Goal: Task Accomplishment & Management: Manage account settings

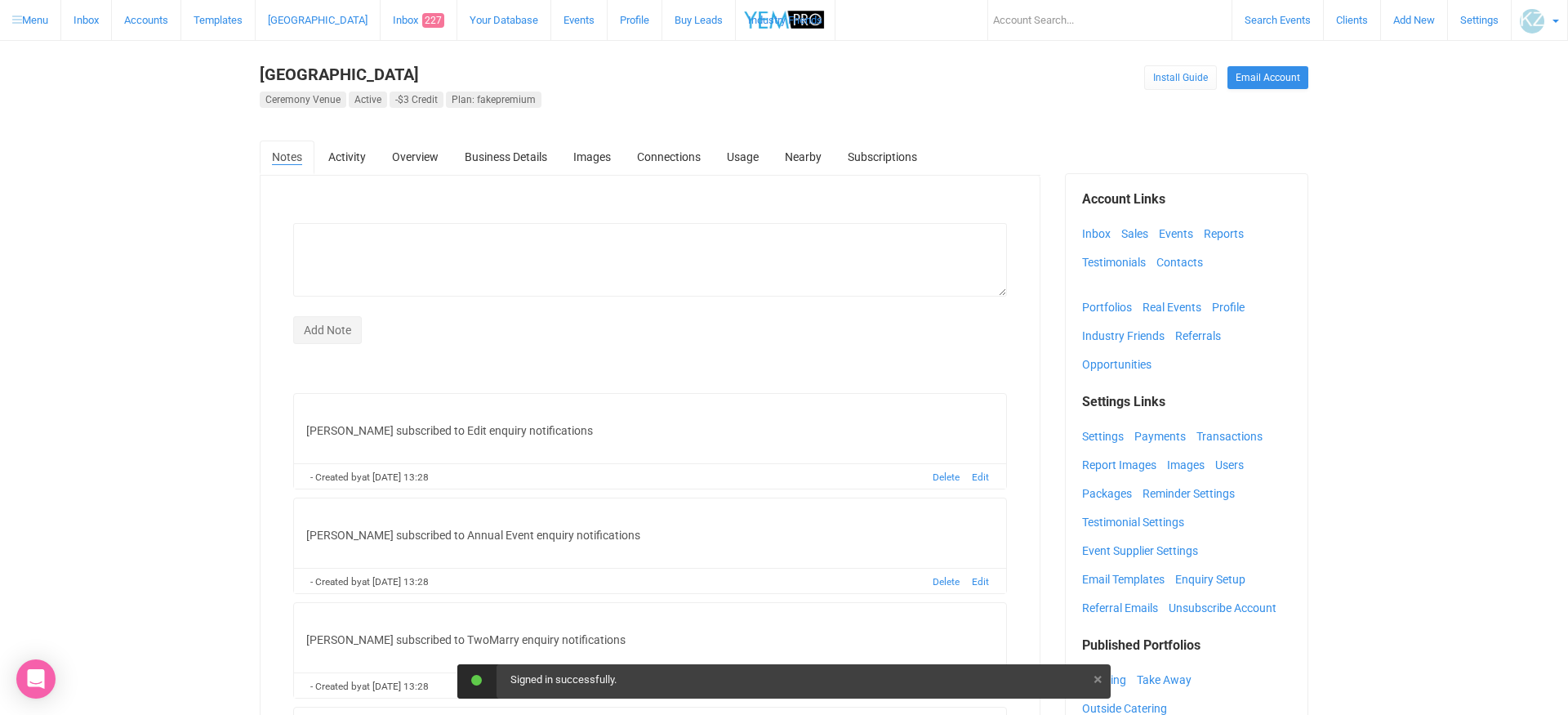
click at [1099, 235] on link "Inbox" at bounding box center [1101, 233] width 37 height 24
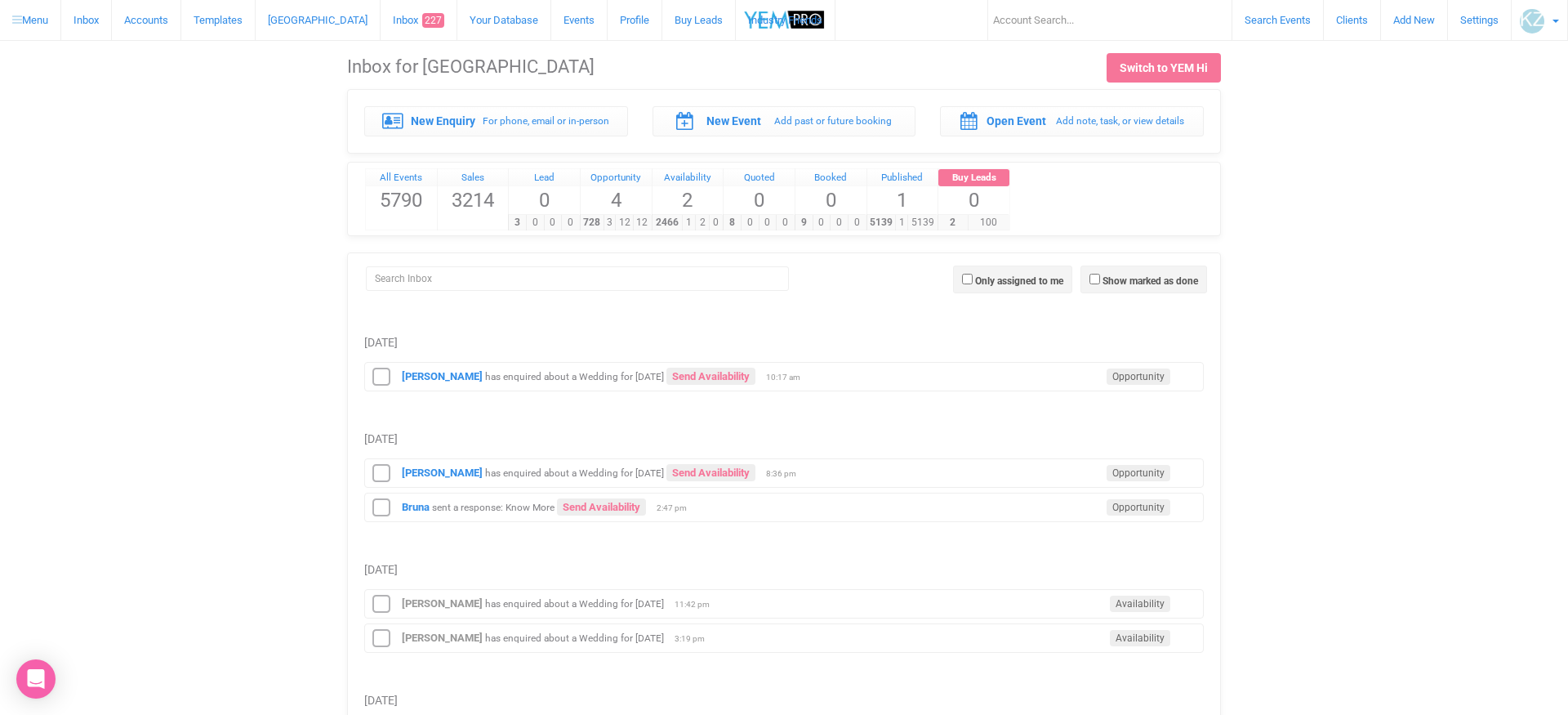
click at [1544, 23] on img at bounding box center [1532, 21] width 24 height 24
click at [1283, 174] on div "New Enquiry For phone, email or in-person New Event Add past or future booking …" at bounding box center [784, 471] width 1538 height 765
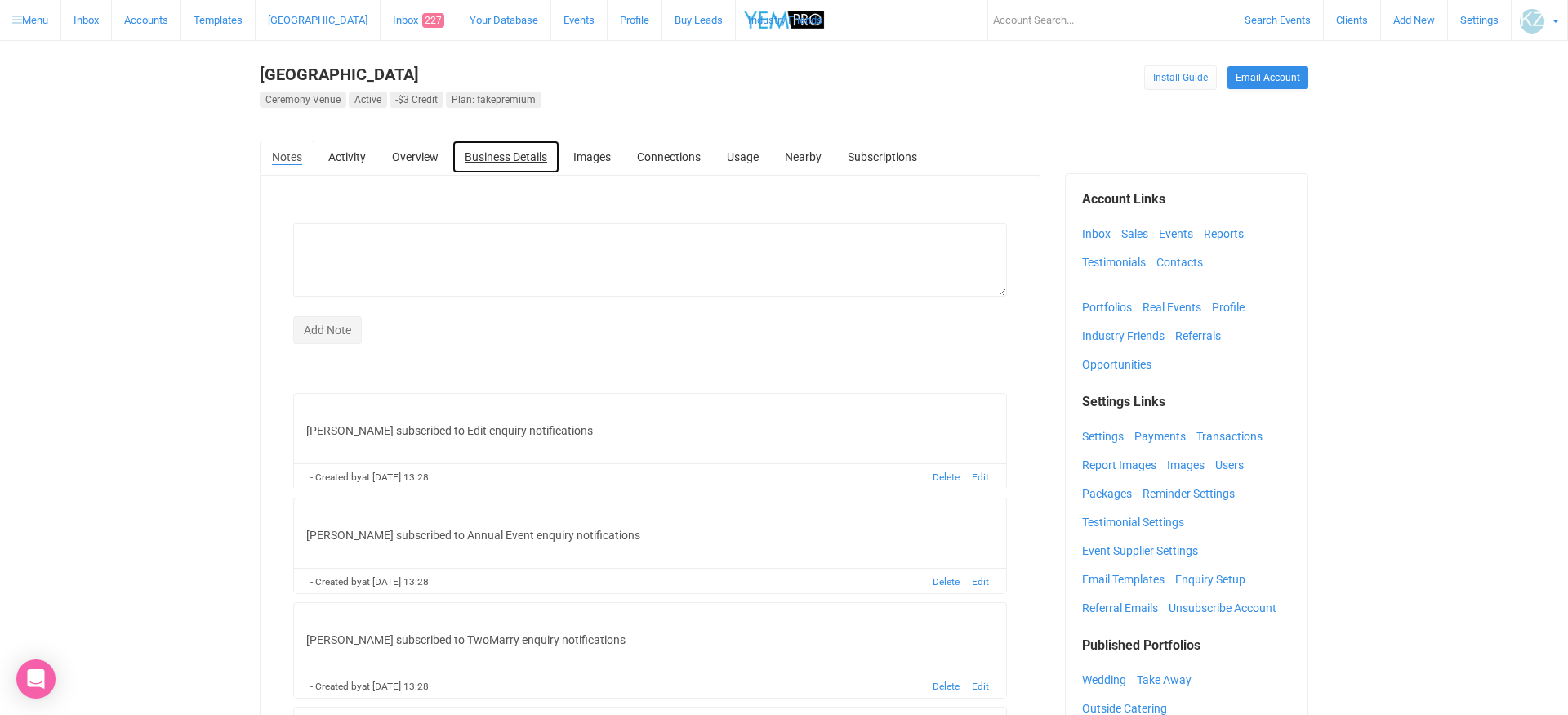
click at [522, 157] on link "Business Details" at bounding box center [506, 156] width 107 height 32
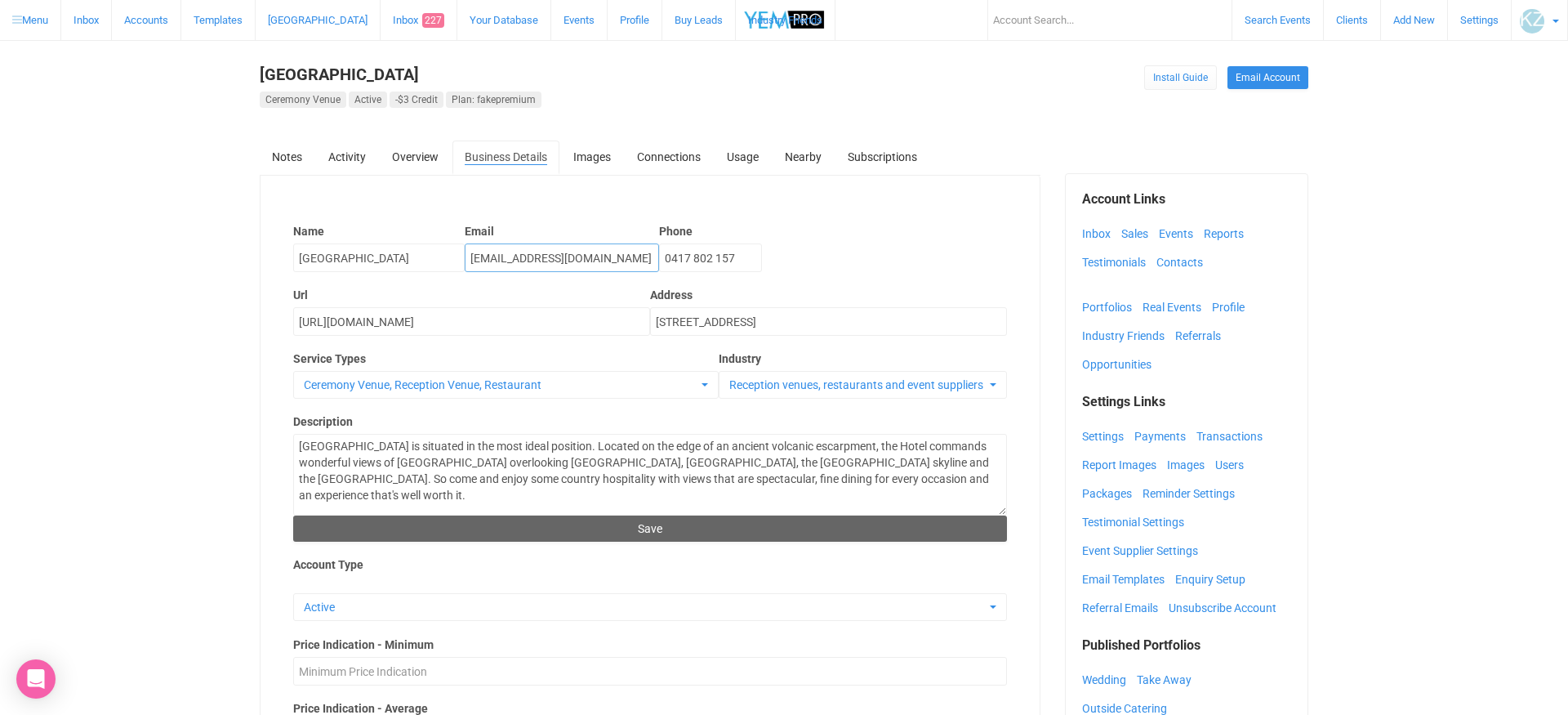
click at [525, 261] on input "weddings@stbernardshotel.com.au" at bounding box center [562, 257] width 194 height 29
click at [1097, 231] on link "Inbox" at bounding box center [1101, 233] width 37 height 24
